Goal: Transaction & Acquisition: Purchase product/service

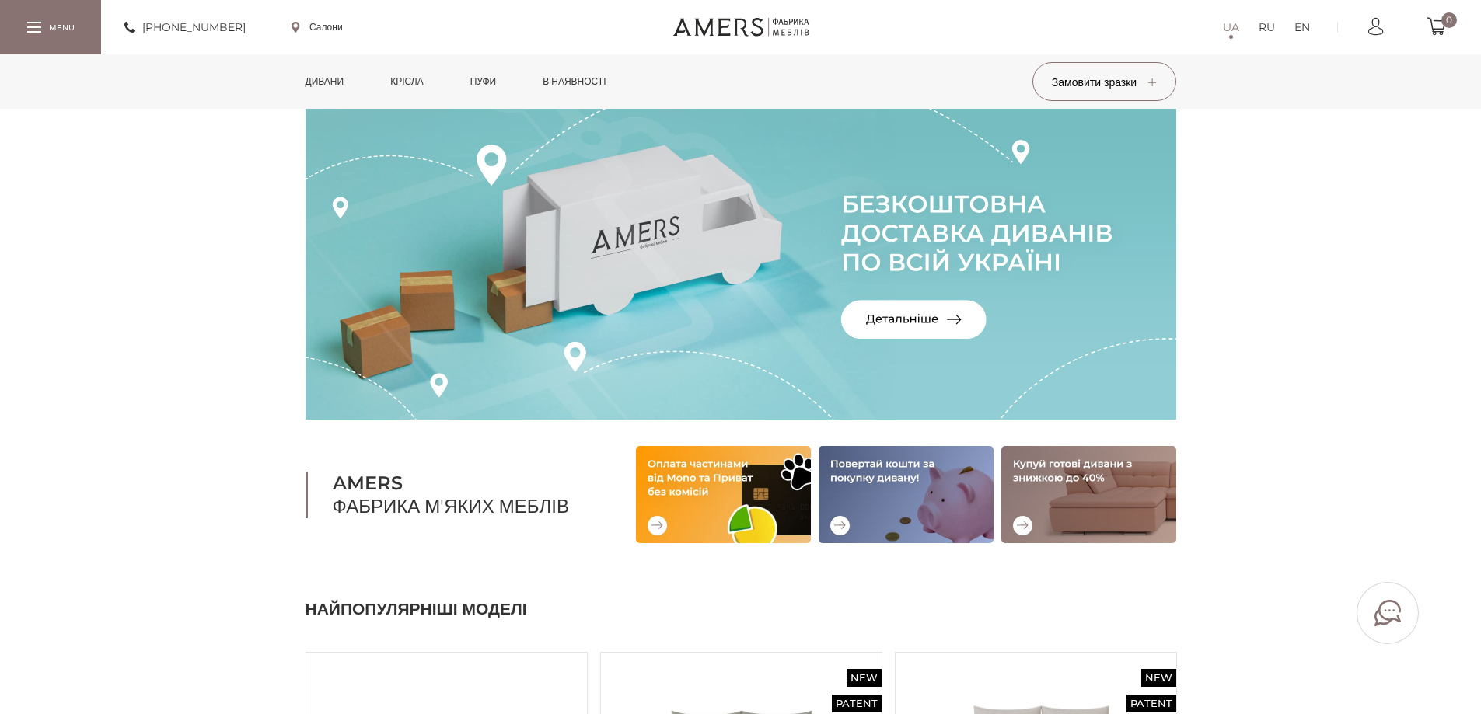
click at [319, 80] on link "Дивани" at bounding box center [325, 81] width 62 height 54
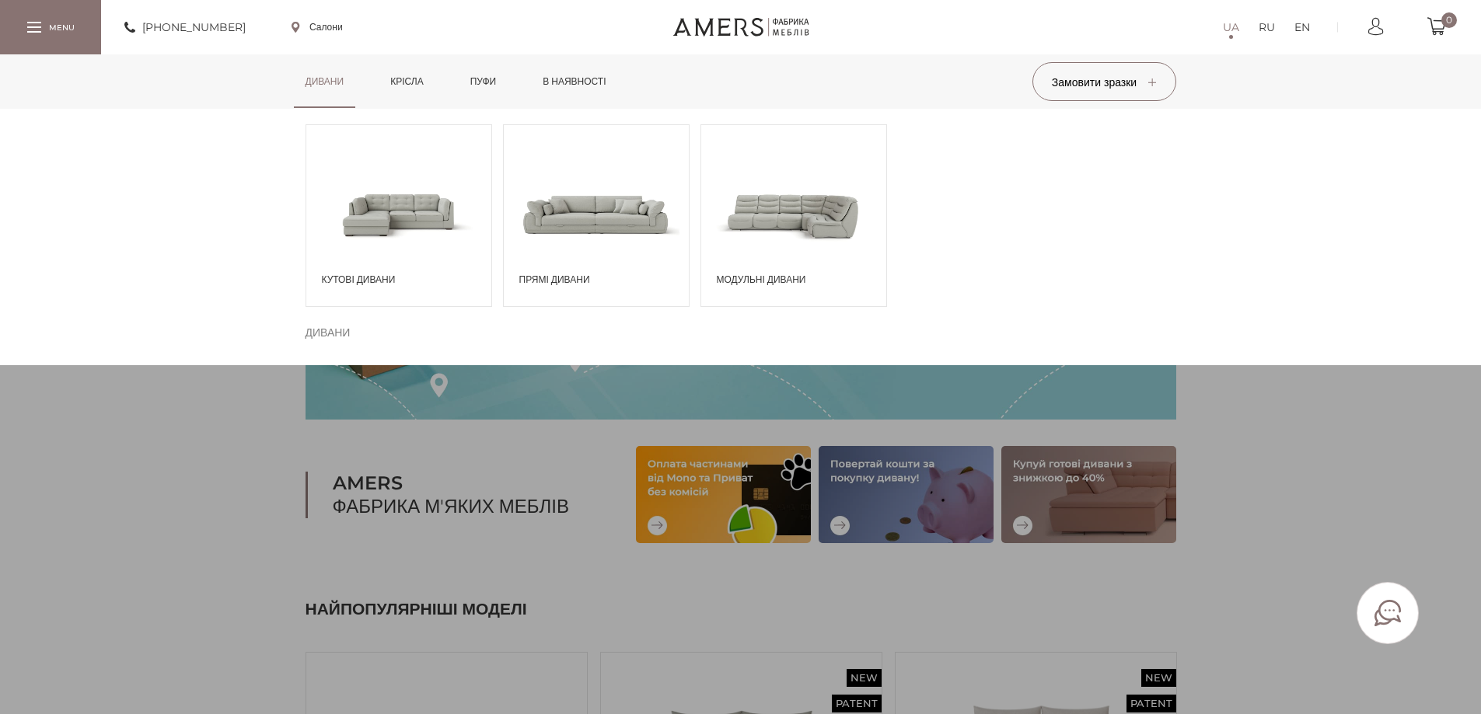
click at [559, 209] on span at bounding box center [596, 214] width 185 height 108
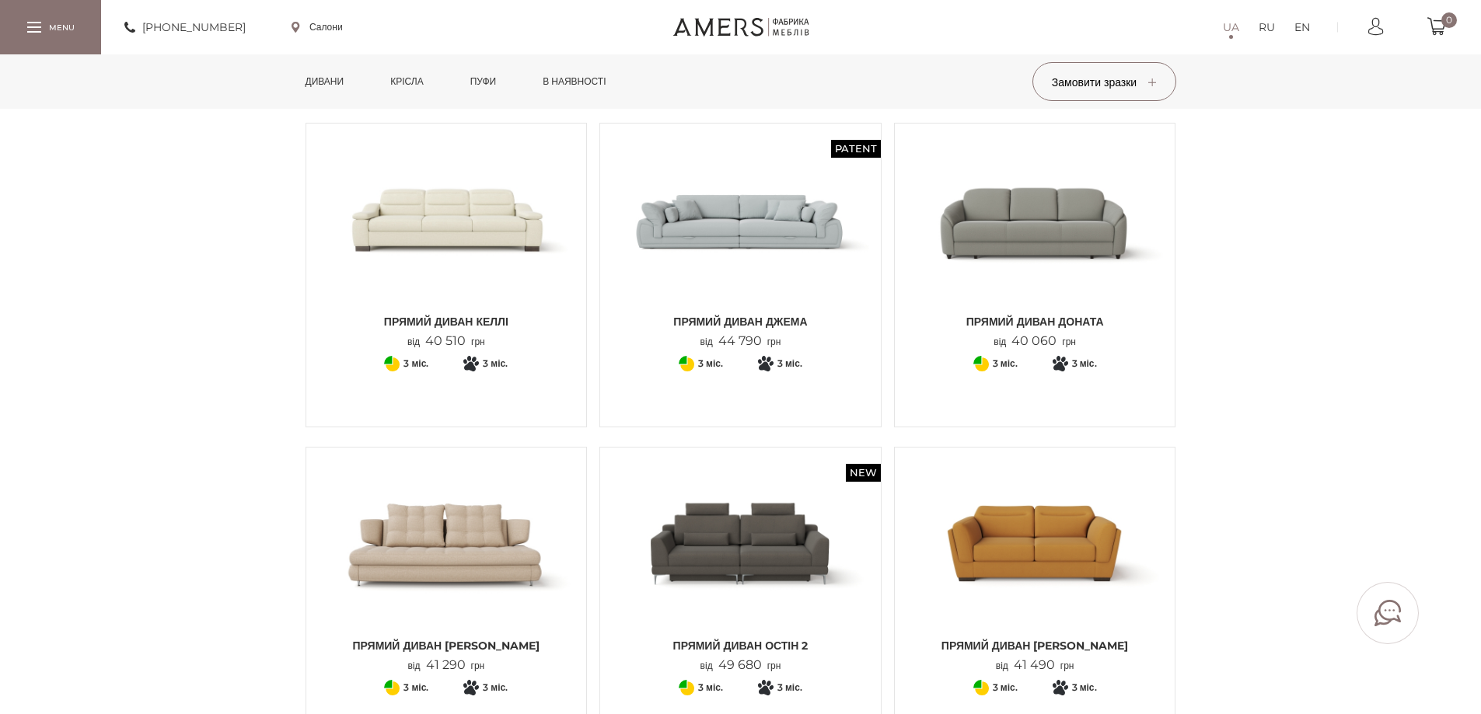
scroll to position [466, 0]
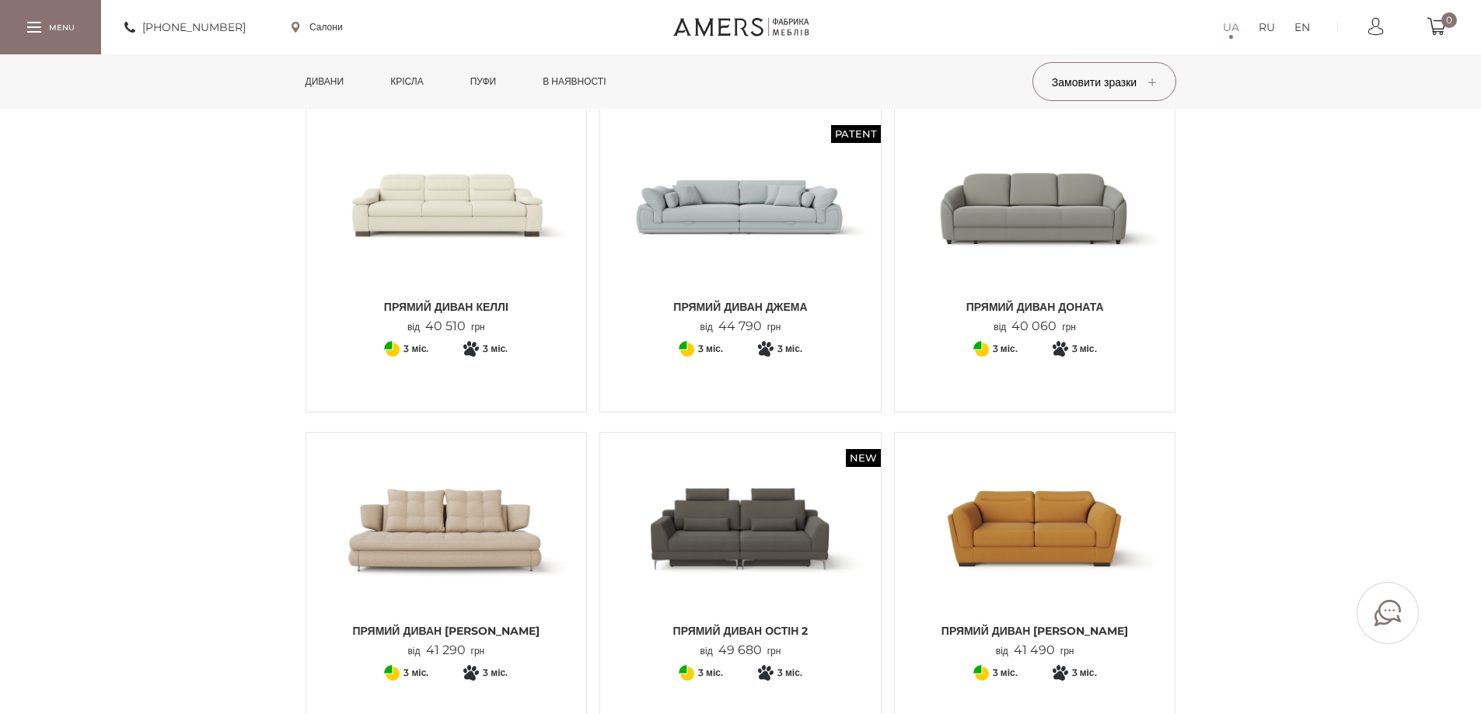
click at [794, 236] on img at bounding box center [740, 205] width 257 height 171
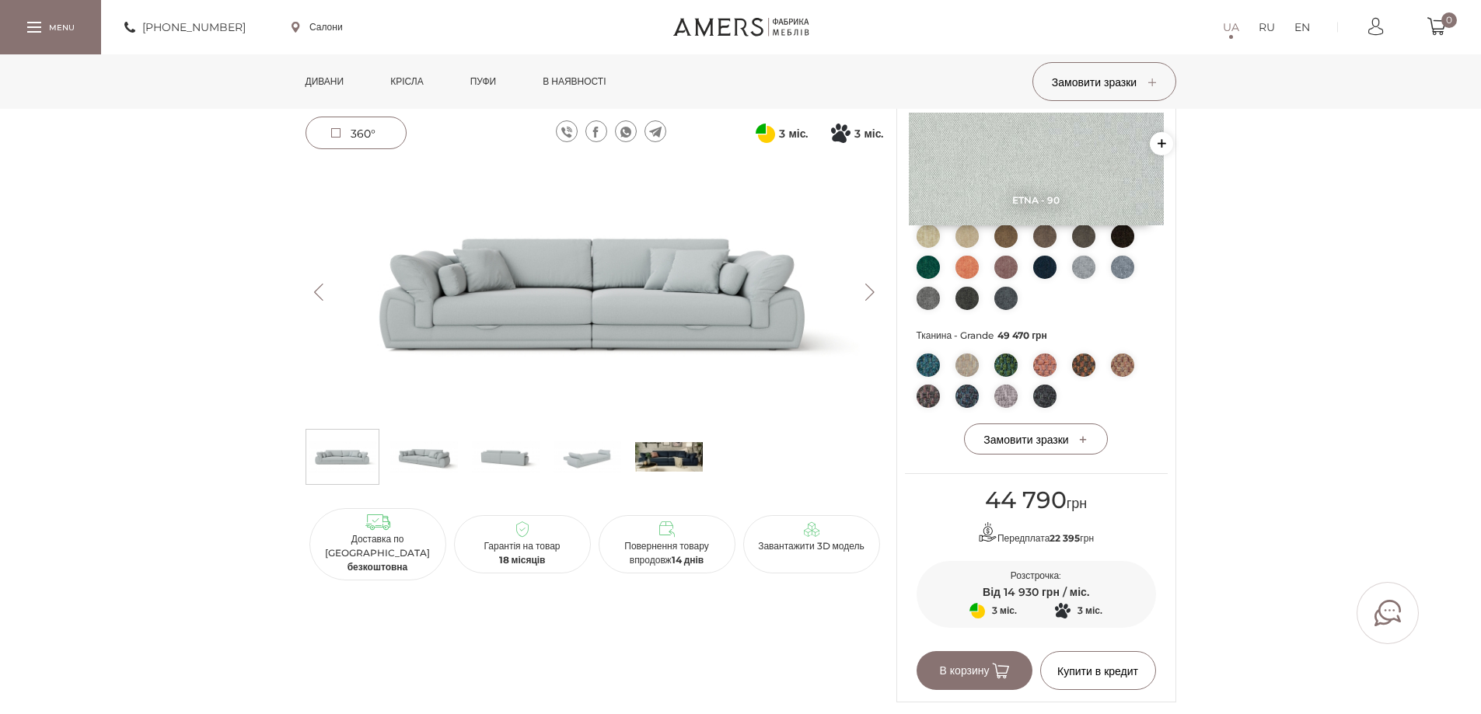
click at [418, 586] on div "3 міс. 3" at bounding box center [594, 116] width 591 height 1173
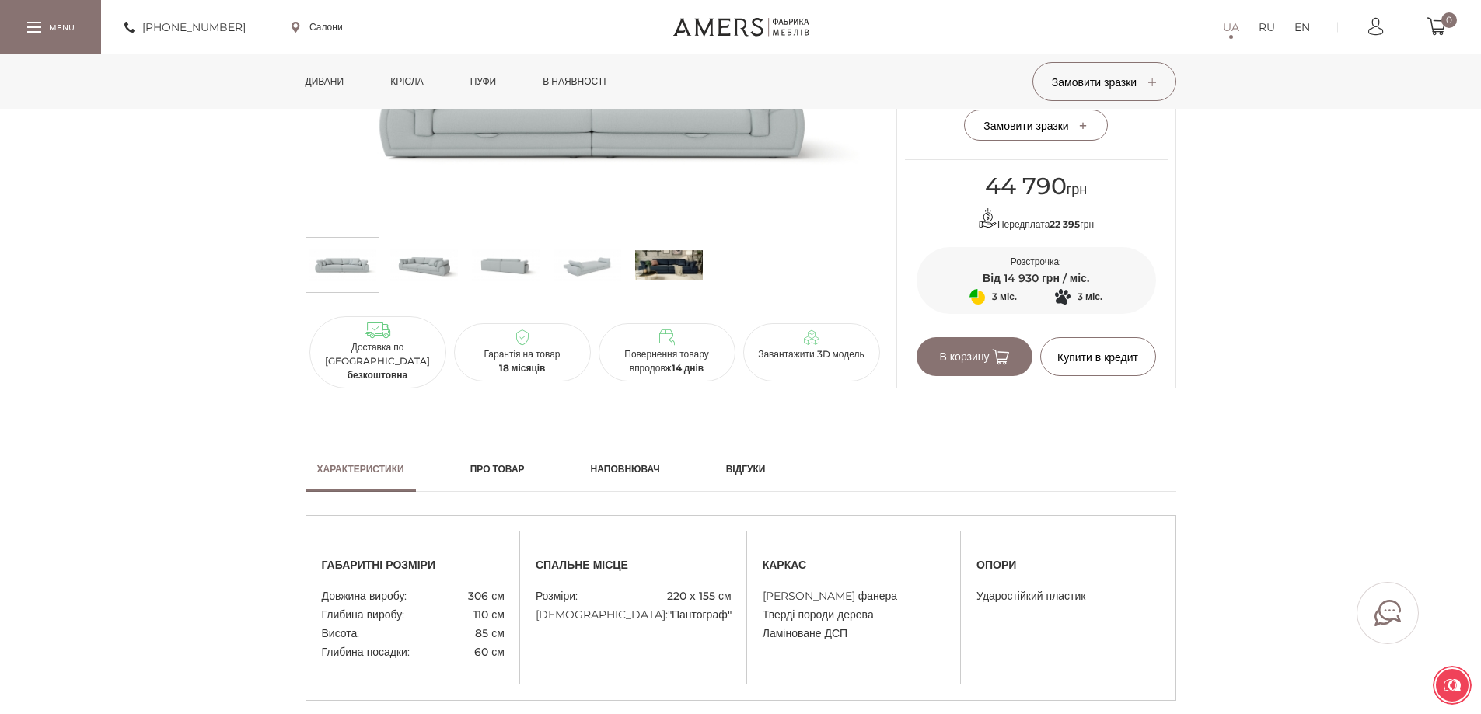
scroll to position [855, 0]
